Goal: Task Accomplishment & Management: Complete application form

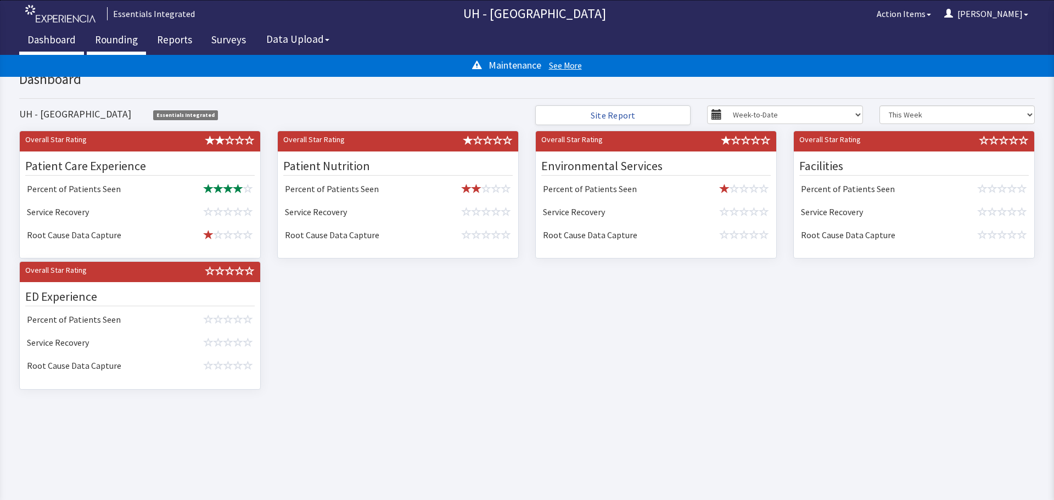
click at [121, 37] on link "Rounding" at bounding box center [116, 40] width 59 height 27
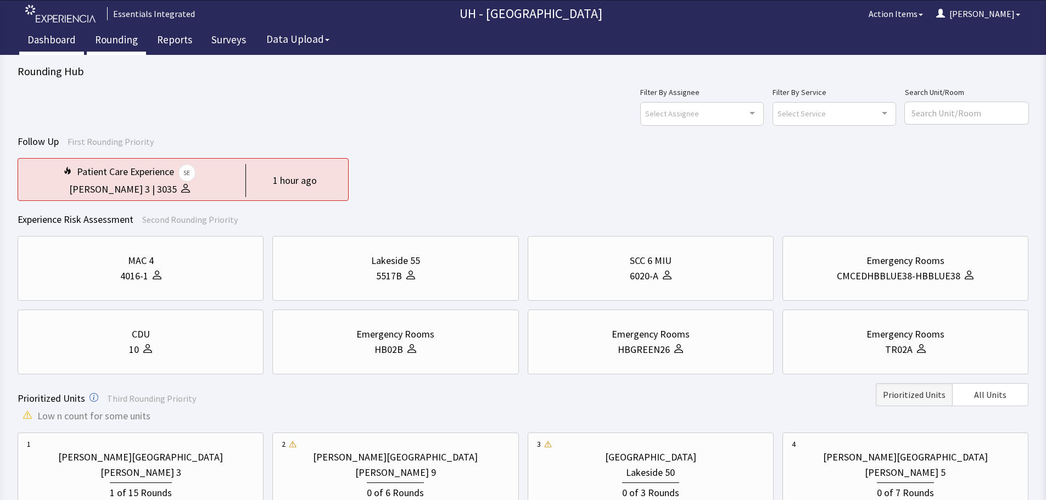
click at [52, 40] on link "Dashboard" at bounding box center [51, 40] width 65 height 27
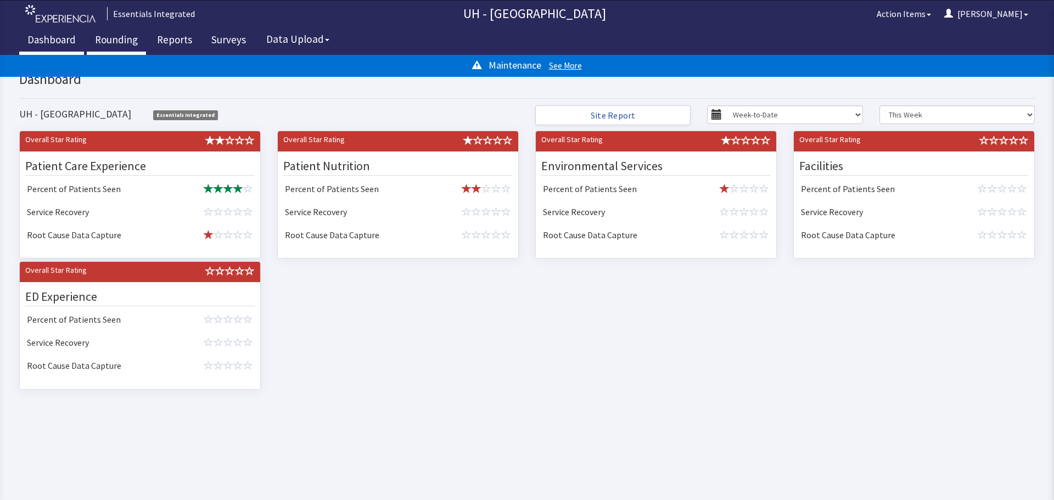
click at [113, 37] on link "Rounding" at bounding box center [116, 40] width 59 height 27
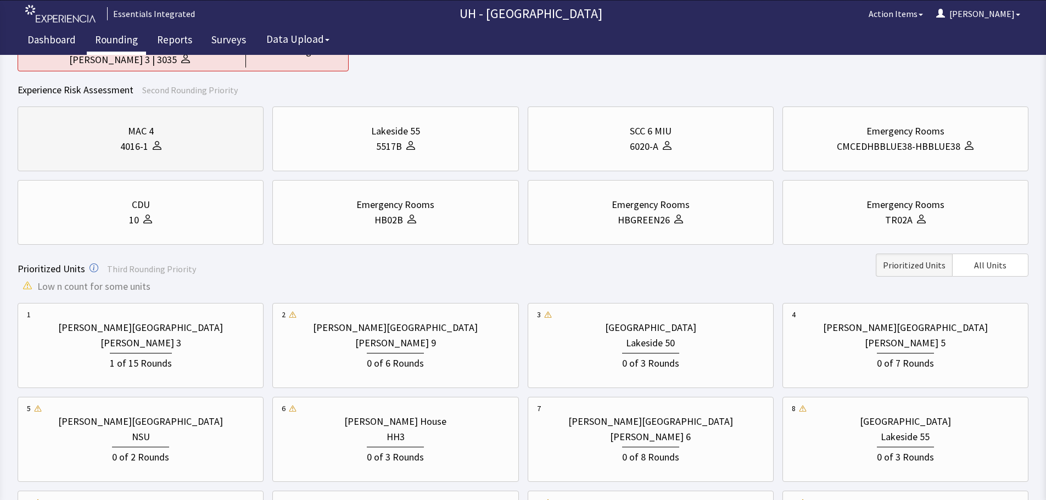
scroll to position [110, 0]
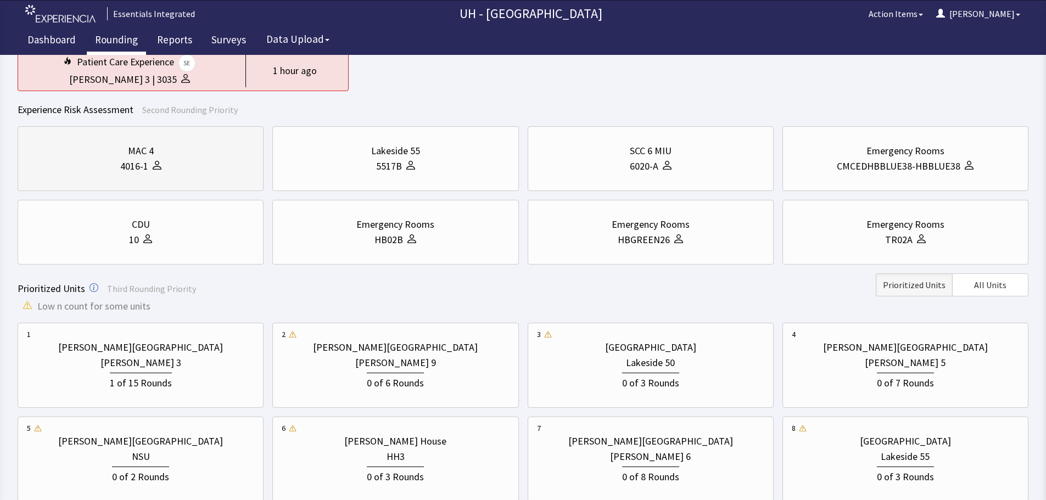
click at [179, 163] on div "4016-1" at bounding box center [140, 166] width 227 height 15
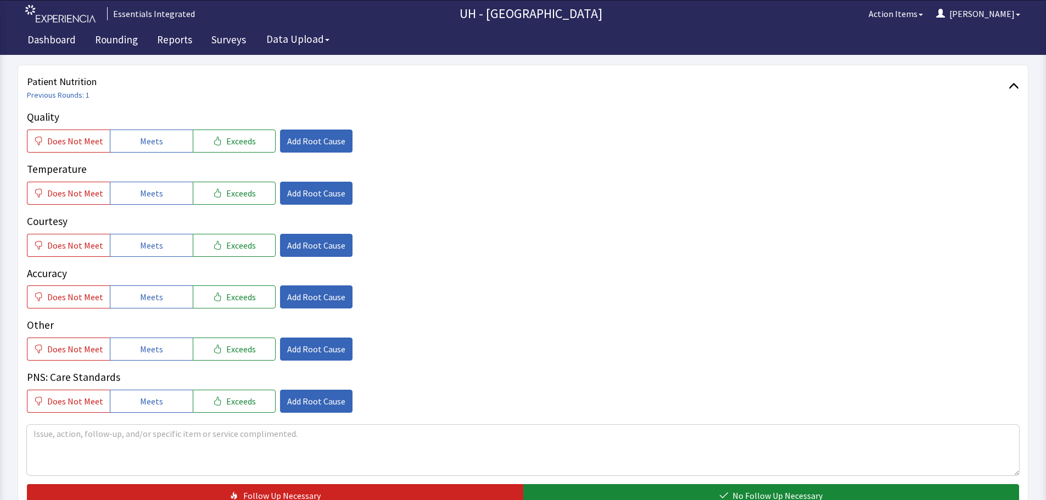
scroll to position [494, 0]
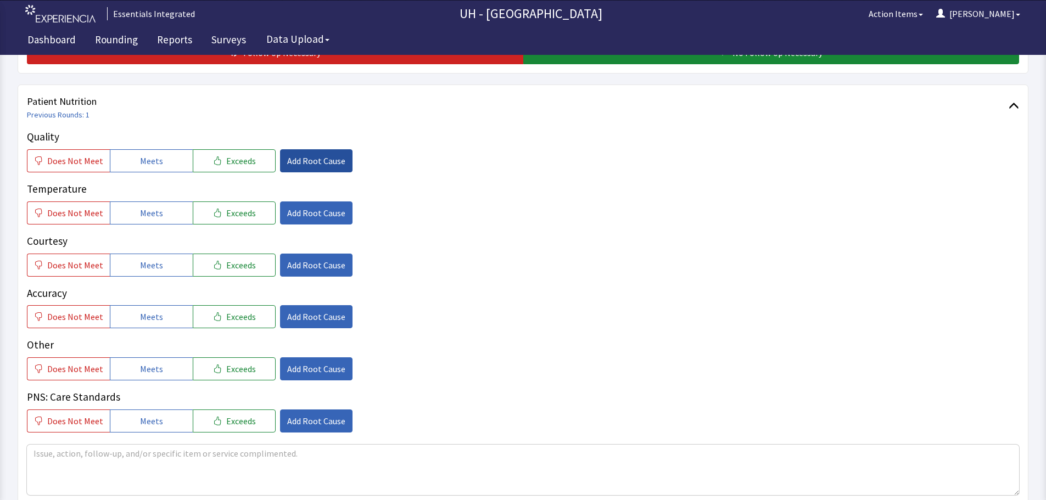
click at [299, 162] on span "Add Root Cause" at bounding box center [316, 160] width 58 height 13
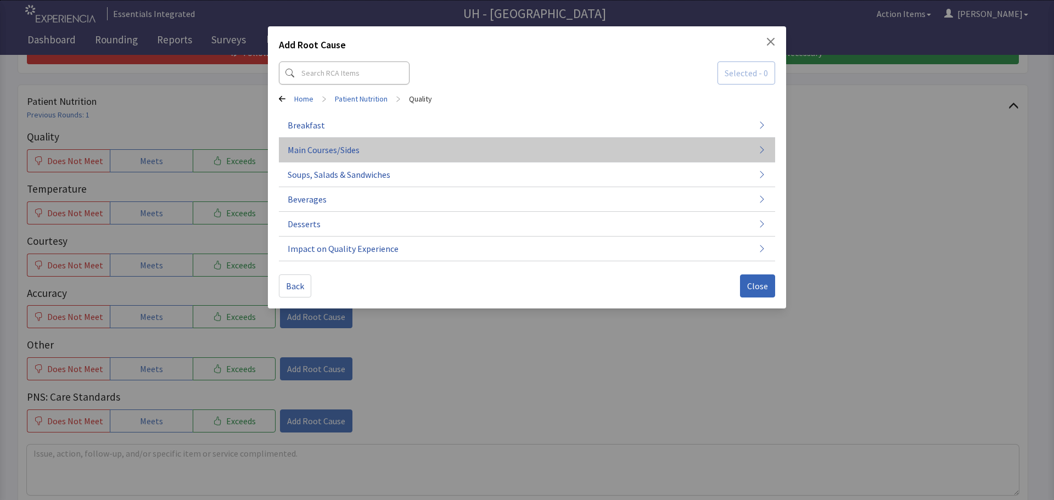
click at [351, 151] on span "Main Courses/Sides" at bounding box center [324, 149] width 72 height 13
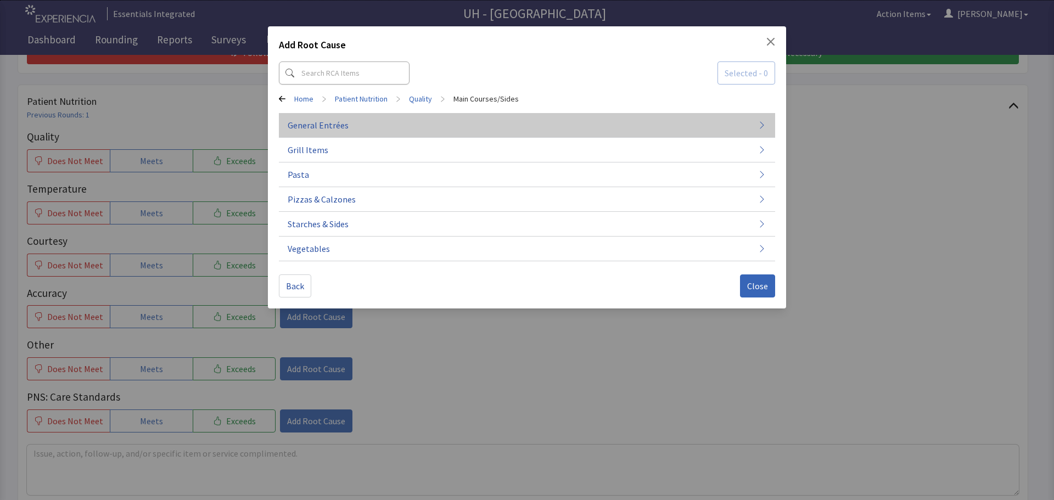
click at [334, 128] on span "General Entrées" at bounding box center [318, 125] width 61 height 13
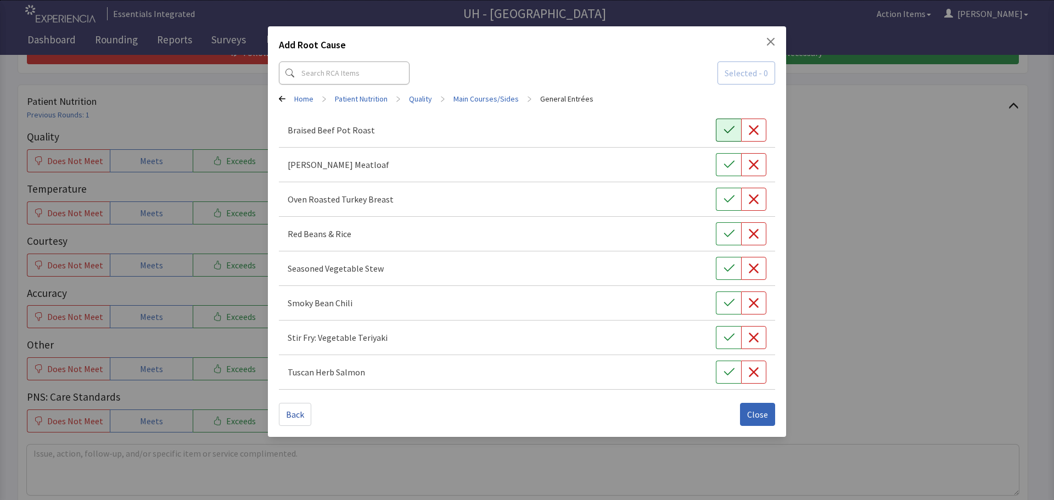
click at [731, 127] on icon "button" at bounding box center [728, 130] width 11 height 11
click at [757, 414] on span "Close" at bounding box center [757, 414] width 21 height 13
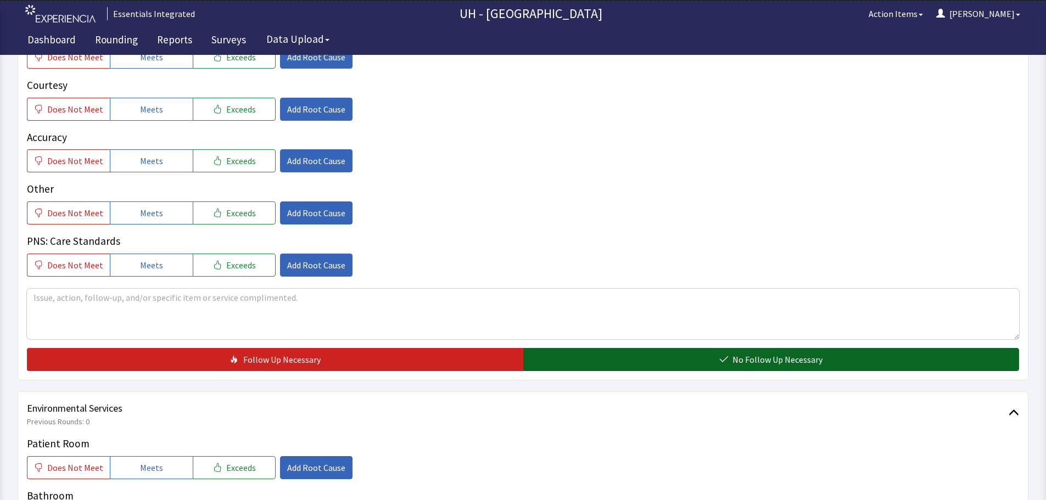
scroll to position [659, 0]
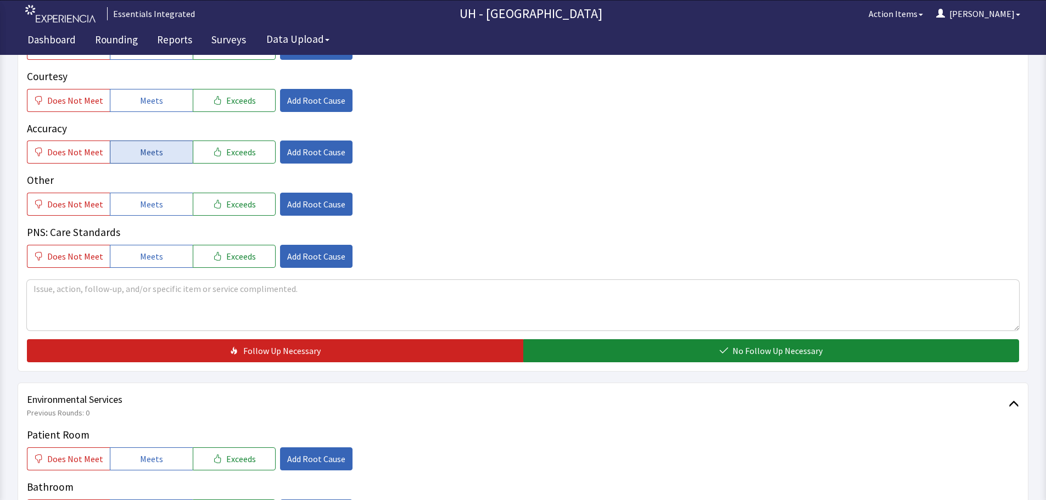
click at [153, 148] on span "Meets" at bounding box center [151, 151] width 23 height 13
click at [298, 154] on span "Add Root Cause" at bounding box center [316, 151] width 58 height 13
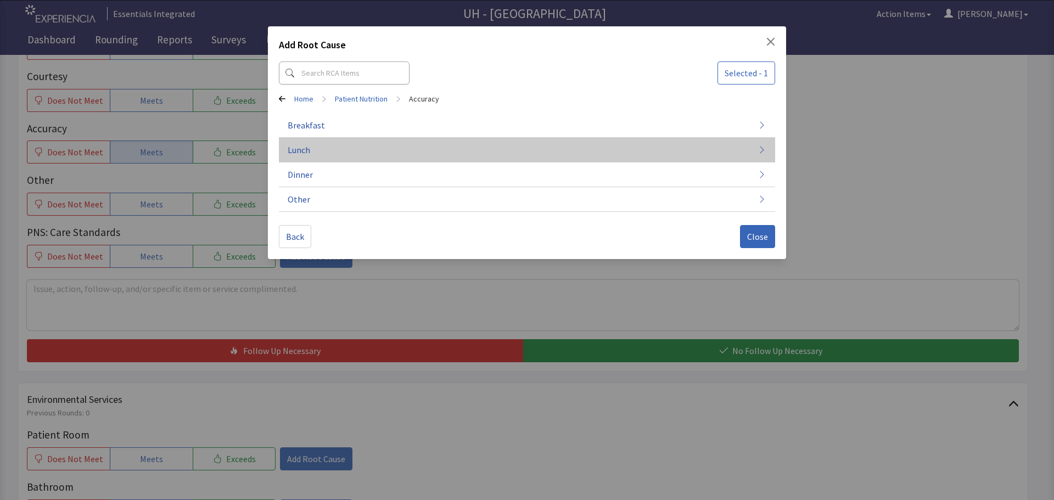
click at [320, 155] on button "Lunch" at bounding box center [527, 150] width 496 height 25
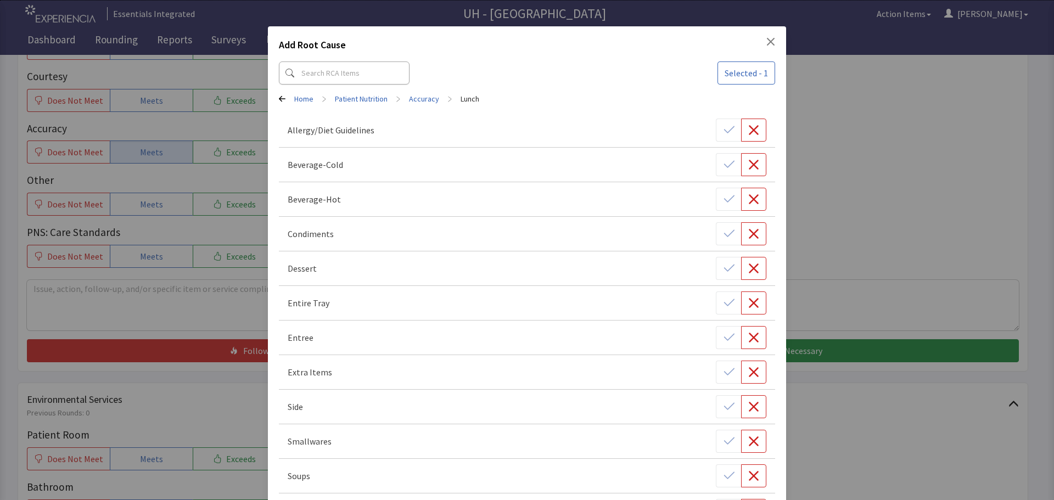
click at [766, 40] on icon "Close" at bounding box center [770, 41] width 9 height 9
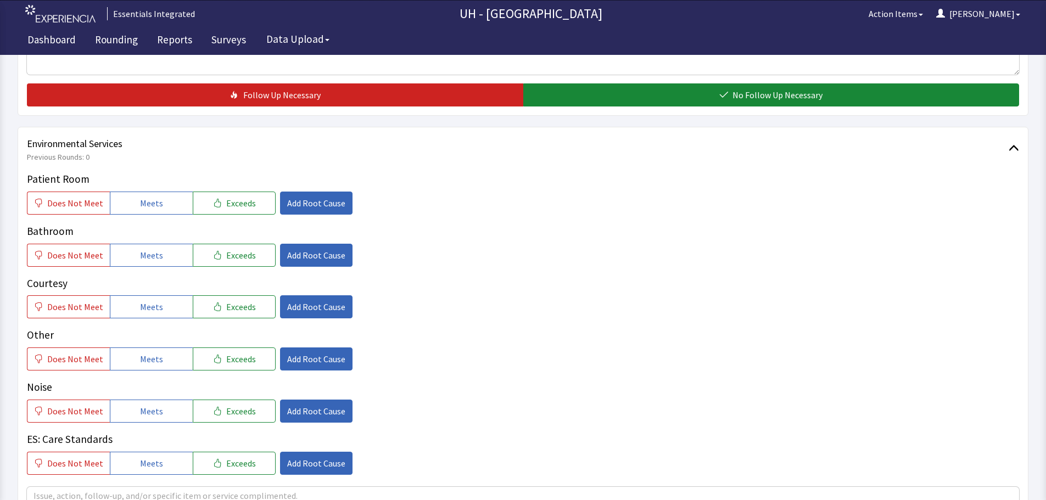
scroll to position [933, 0]
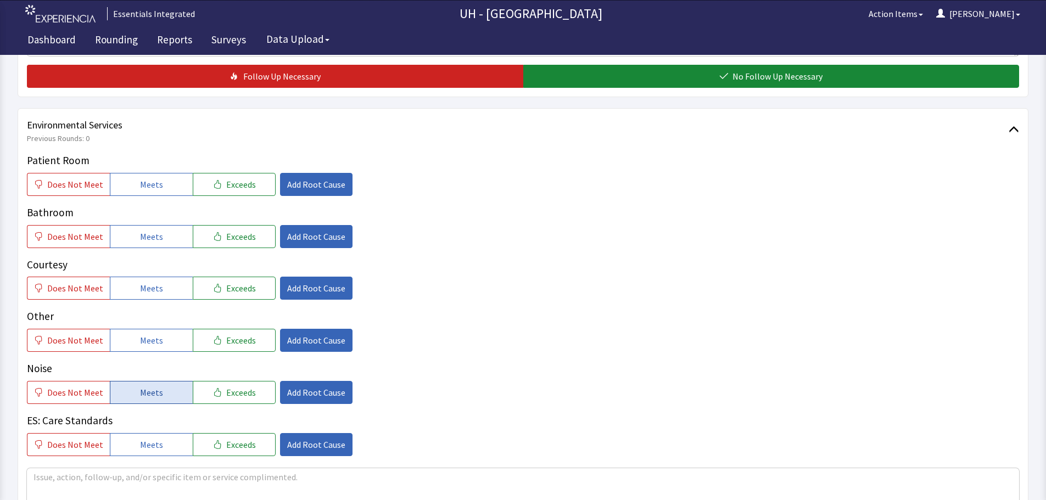
click at [136, 394] on button "Meets" at bounding box center [151, 392] width 83 height 23
click at [299, 396] on span "Add Root Cause" at bounding box center [316, 392] width 58 height 13
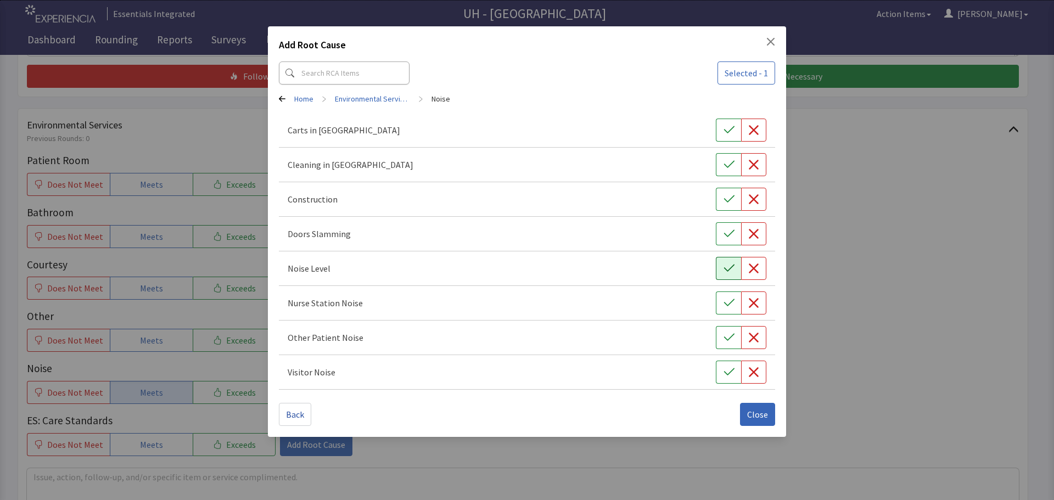
click at [727, 268] on icon "button" at bounding box center [728, 268] width 11 height 11
click at [757, 302] on icon "button" at bounding box center [753, 302] width 11 height 11
click at [753, 413] on span "Close" at bounding box center [757, 414] width 21 height 13
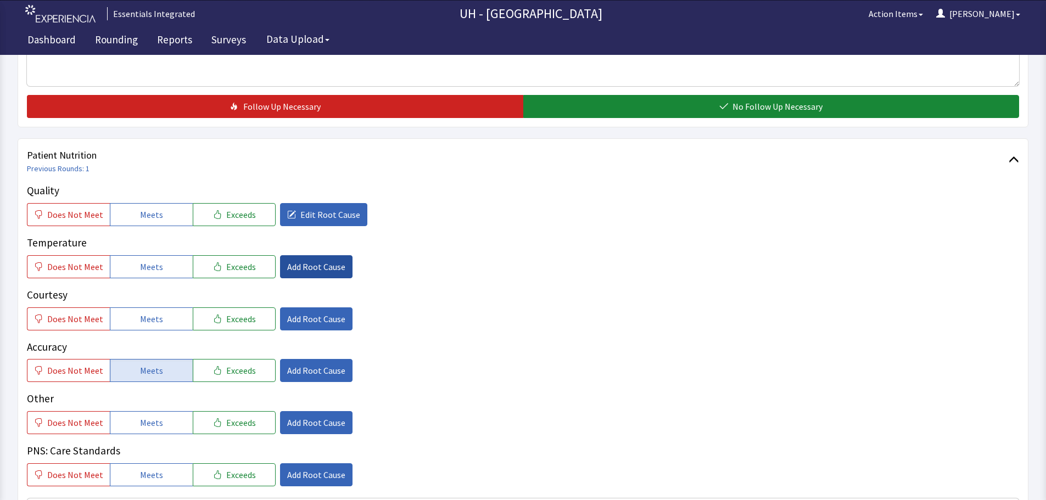
scroll to position [439, 0]
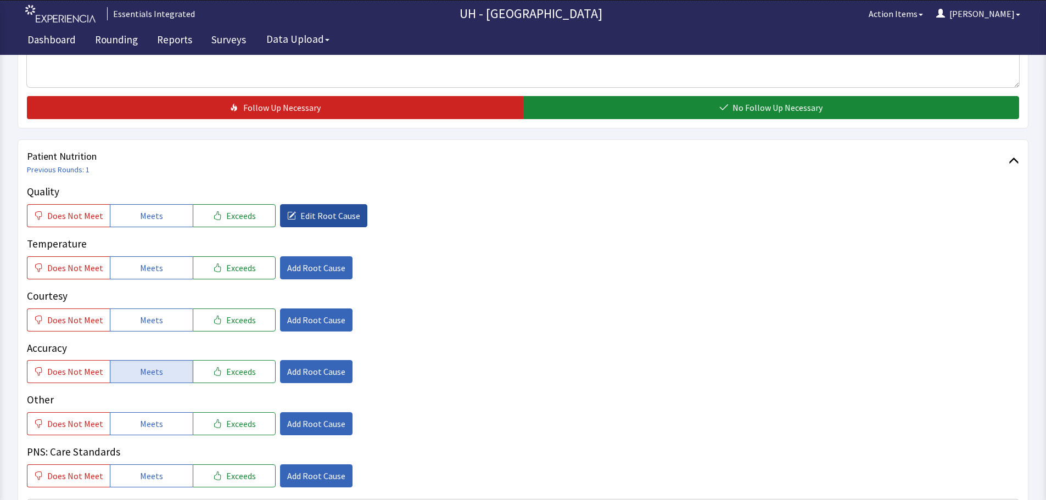
click at [301, 216] on span "Edit Root Cause" at bounding box center [330, 215] width 60 height 13
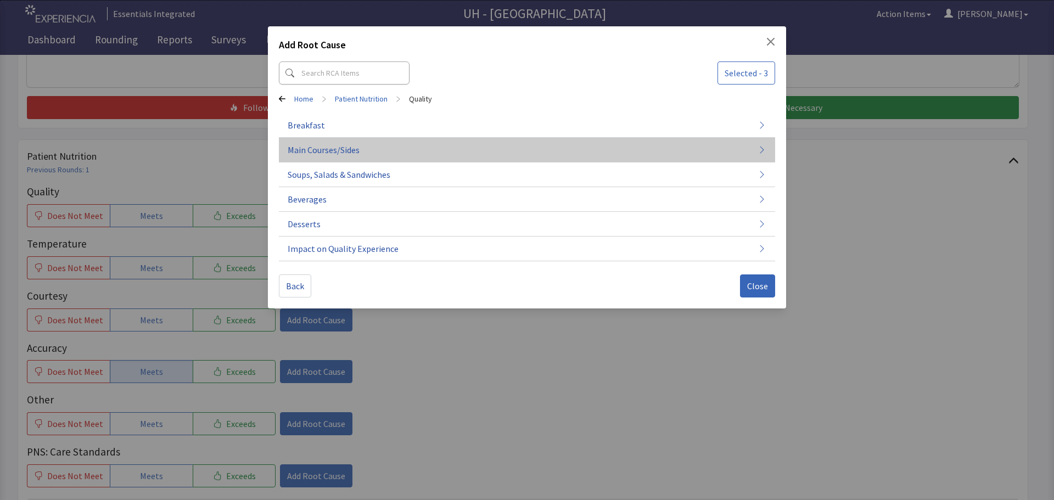
click at [328, 158] on button "Main Courses/Sides" at bounding box center [527, 150] width 496 height 25
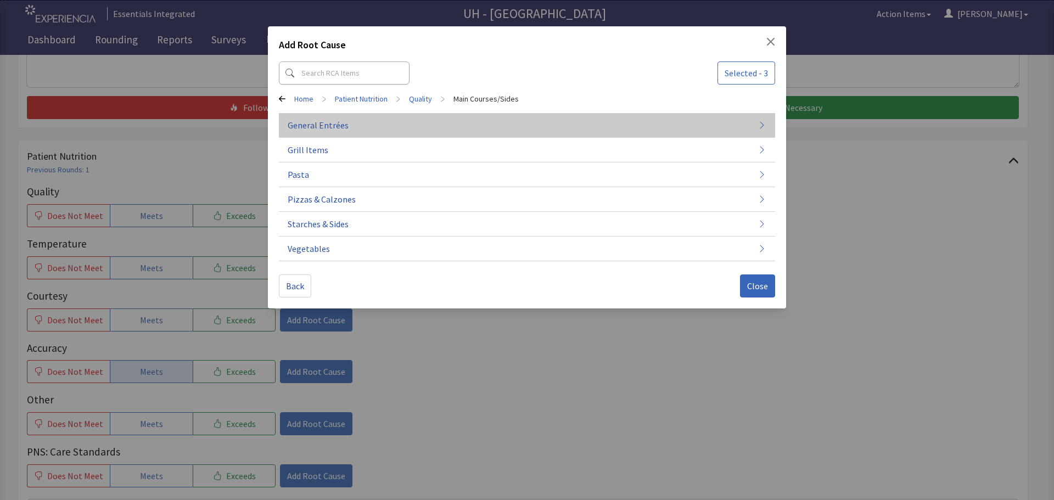
click at [332, 130] on span "General Entrées" at bounding box center [318, 125] width 61 height 13
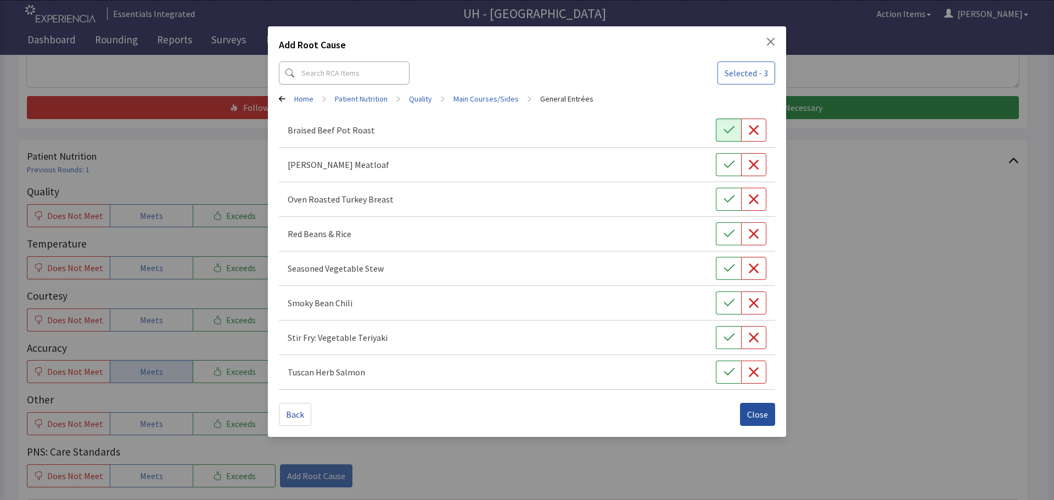
click at [761, 414] on span "Close" at bounding box center [757, 414] width 21 height 13
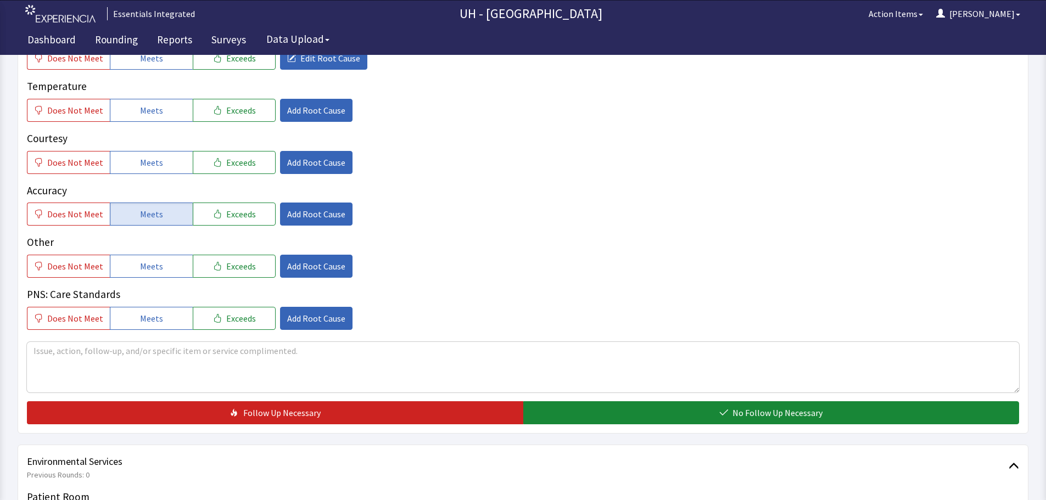
scroll to position [604, 0]
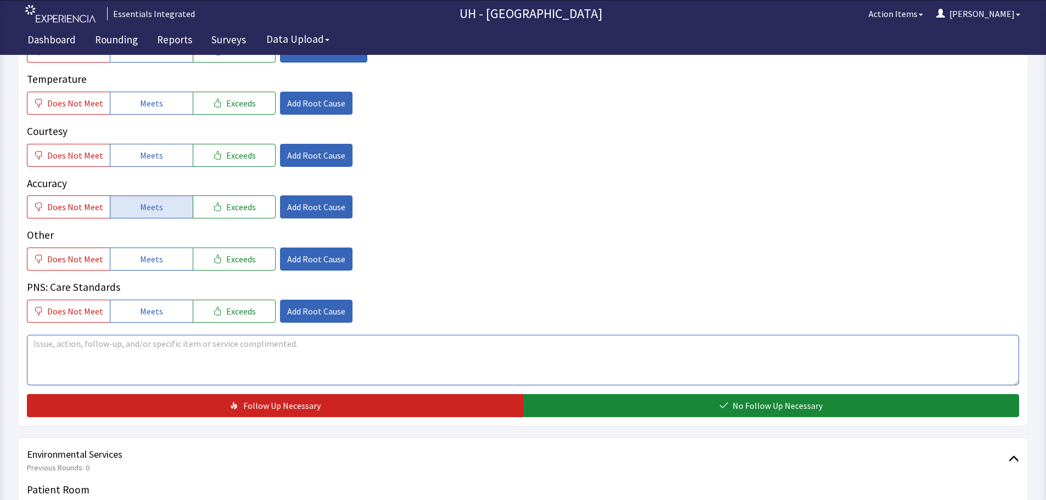
click at [396, 362] on textarea at bounding box center [523, 360] width 992 height 50
